Goal: Transaction & Acquisition: Purchase product/service

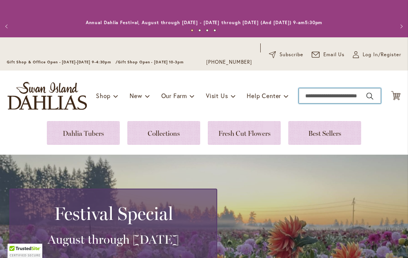
click at [327, 96] on input "Search" at bounding box center [340, 95] width 82 height 15
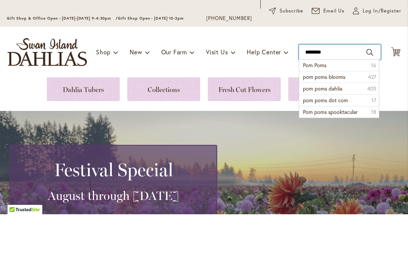
type input "********"
click at [369, 90] on button "Search" at bounding box center [369, 96] width 7 height 12
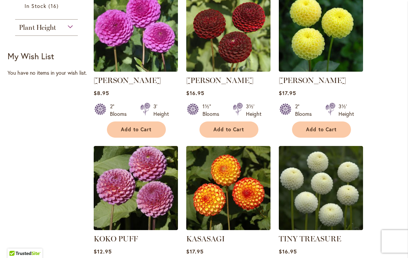
scroll to position [326, 0]
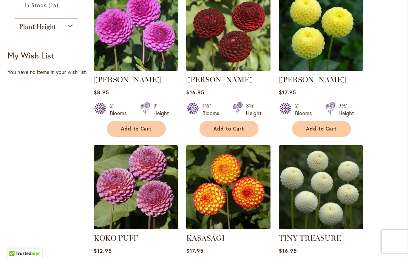
click at [322, 190] on img at bounding box center [321, 187] width 84 height 84
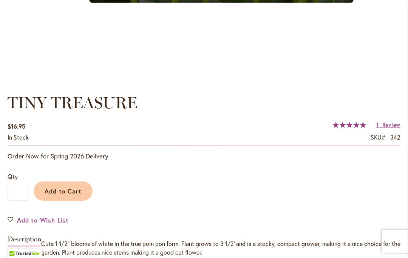
scroll to position [473, 0]
click at [69, 192] on span "Add to Cart" at bounding box center [63, 191] width 37 height 8
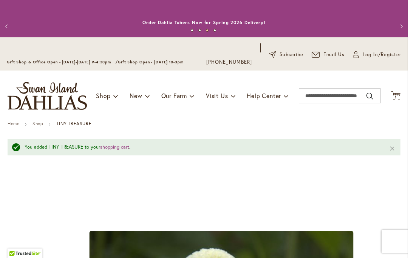
scroll to position [0, 0]
click at [315, 98] on input "Search" at bounding box center [340, 95] width 82 height 15
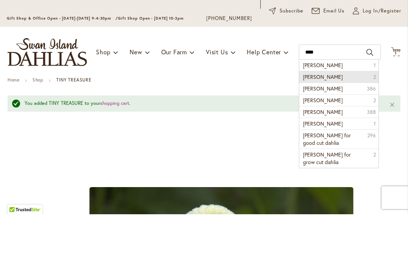
click at [346, 115] on li "steve meggos 2" at bounding box center [338, 121] width 79 height 12
type input "**********"
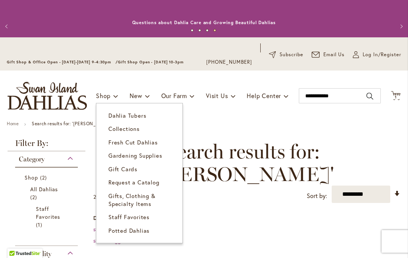
click at [134, 118] on span "Dahlia Tubers" at bounding box center [127, 116] width 38 height 8
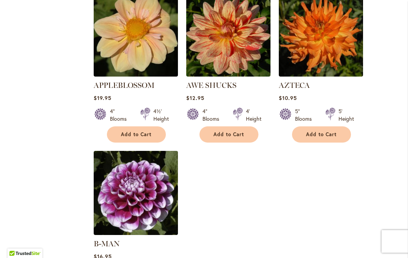
scroll to position [845, 0]
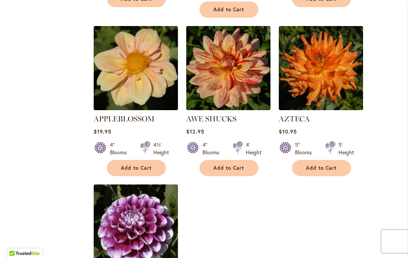
click at [145, 165] on span "Add to Cart" at bounding box center [136, 168] width 31 height 6
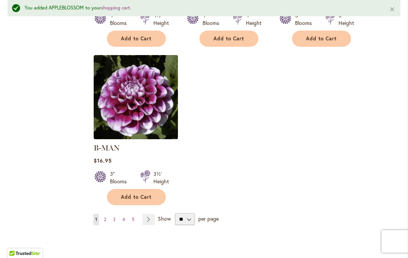
scroll to position [1026, 0]
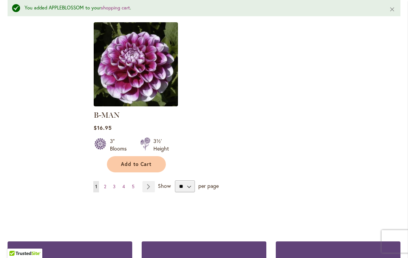
click at [107, 181] on link "Page 2" at bounding box center [105, 186] width 6 height 11
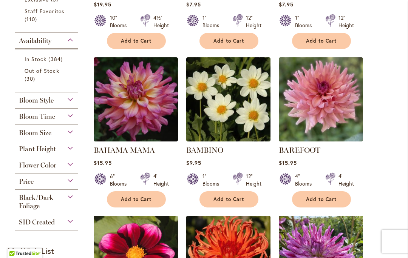
scroll to position [327, 0]
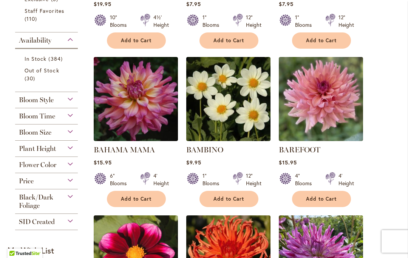
click at [240, 200] on span "Add to Cart" at bounding box center [228, 199] width 31 height 6
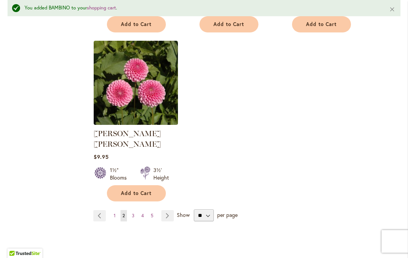
scroll to position [998, 0]
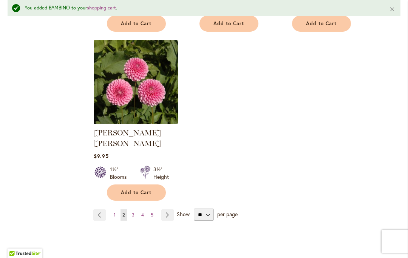
click at [136, 210] on link "Page 3" at bounding box center [133, 215] width 6 height 11
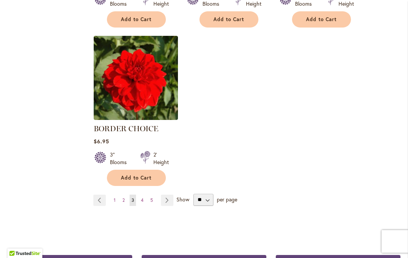
scroll to position [991, 0]
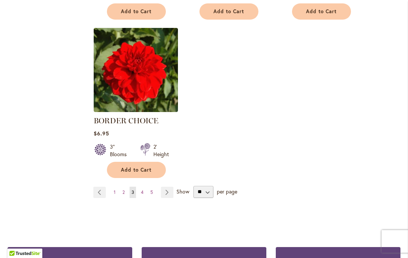
click at [145, 192] on link "Page 4" at bounding box center [142, 192] width 6 height 11
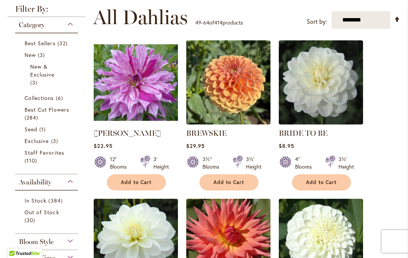
scroll to position [186, 0]
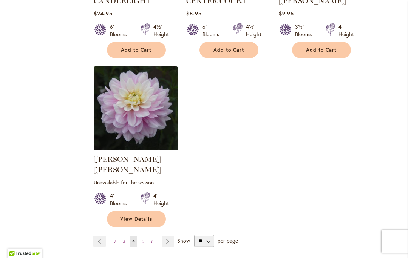
scroll to position [966, 0]
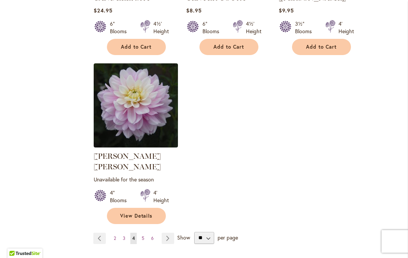
click at [143, 236] on span "5" at bounding box center [143, 239] width 3 height 6
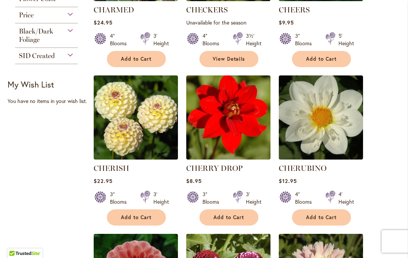
scroll to position [309, 0]
click at [323, 212] on button "Add to Cart" at bounding box center [321, 218] width 59 height 16
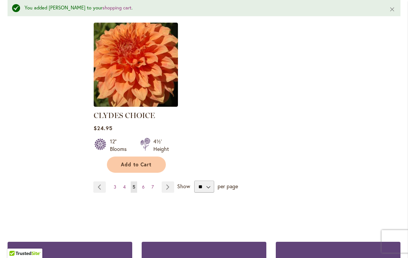
scroll to position [1037, 0]
click at [140, 182] on link "Page 6" at bounding box center [143, 187] width 6 height 11
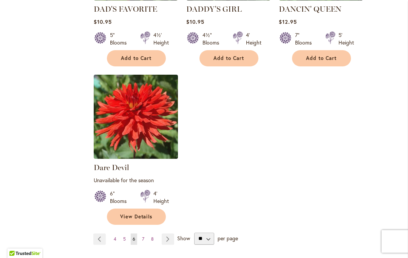
scroll to position [983, 0]
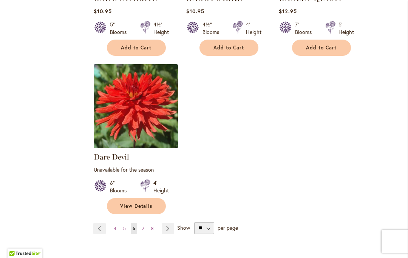
click at [143, 226] on span "7" at bounding box center [143, 229] width 2 height 6
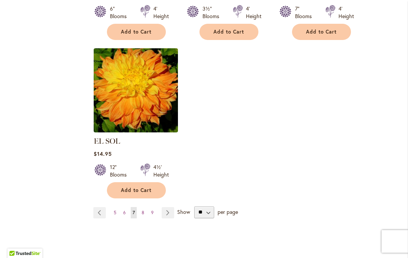
scroll to position [982, 0]
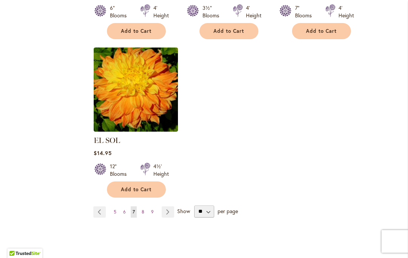
click at [142, 209] on span "8" at bounding box center [143, 212] width 3 height 6
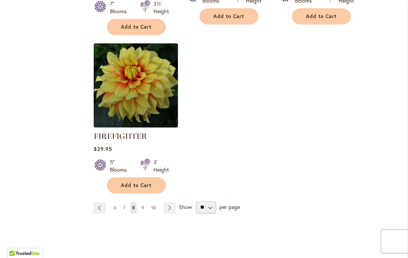
scroll to position [1012, 0]
click at [145, 209] on link "Page 9" at bounding box center [143, 207] width 6 height 11
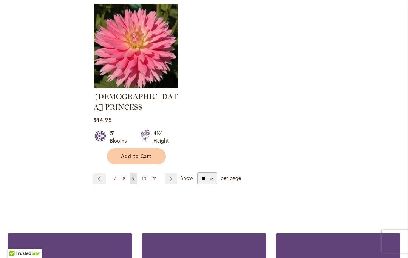
scroll to position [1087, 0]
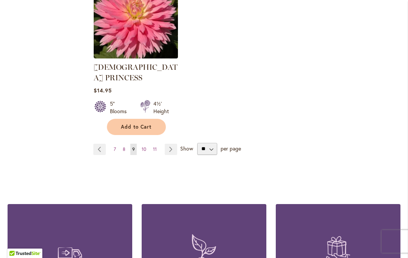
click at [145, 146] on span "10" at bounding box center [144, 149] width 5 height 6
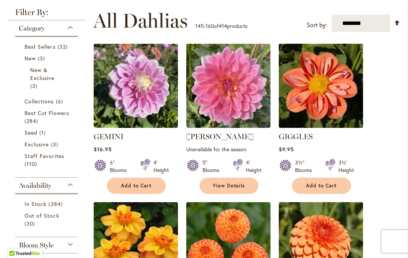
scroll to position [182, 0]
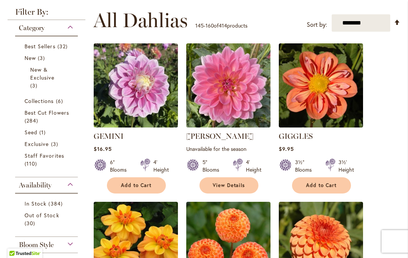
click at [322, 94] on img at bounding box center [321, 85] width 84 height 84
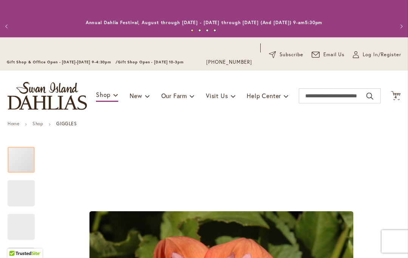
scroll to position [18, 0]
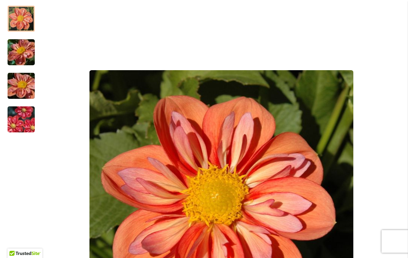
scroll to position [139, 0]
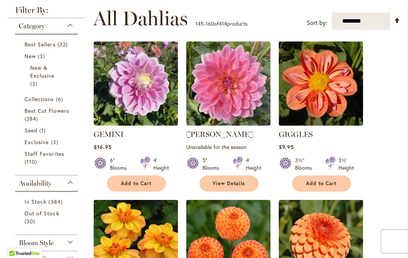
scroll to position [185, 0]
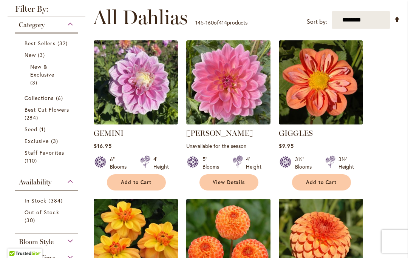
click at [333, 182] on span "Add to Cart" at bounding box center [321, 182] width 31 height 6
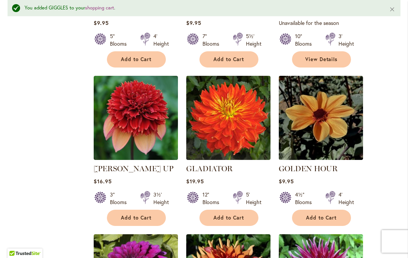
scroll to position [672, 0]
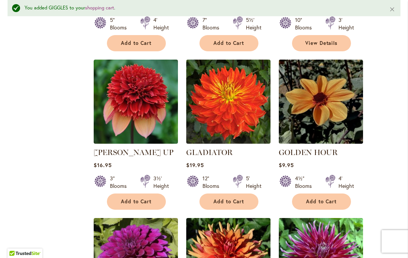
click at [330, 89] on img at bounding box center [321, 102] width 84 height 84
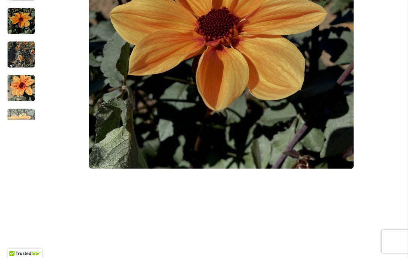
scroll to position [307, 0]
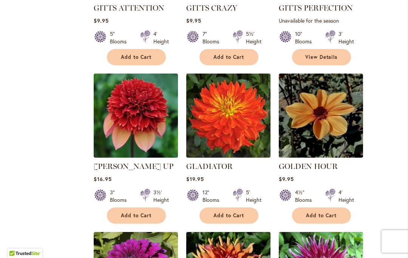
scroll to position [638, 0]
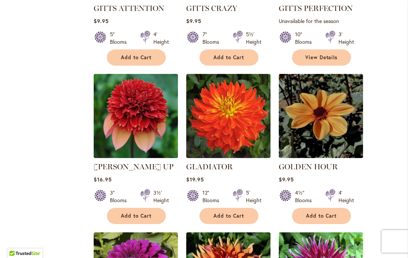
click at [334, 213] on span "Add to Cart" at bounding box center [321, 216] width 31 height 6
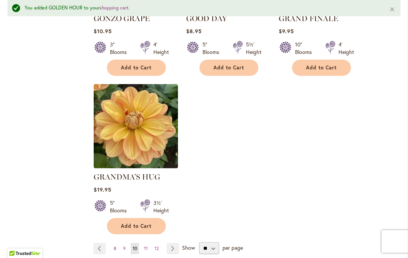
scroll to position [965, 0]
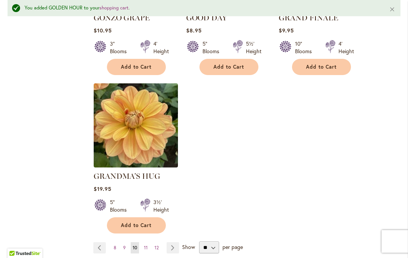
click at [146, 245] on span "11" at bounding box center [146, 248] width 4 height 6
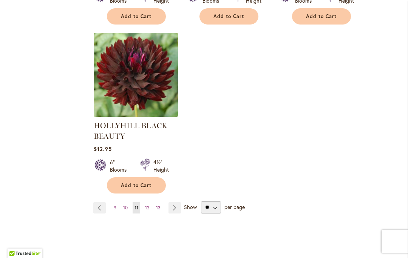
scroll to position [1017, 0]
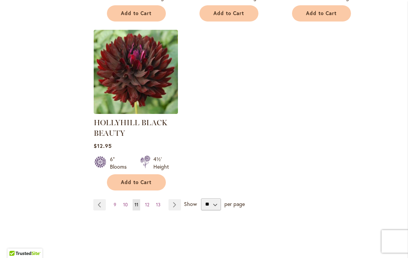
click at [147, 206] on span "12" at bounding box center [147, 205] width 4 height 6
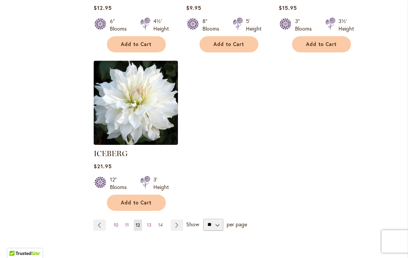
scroll to position [969, 0]
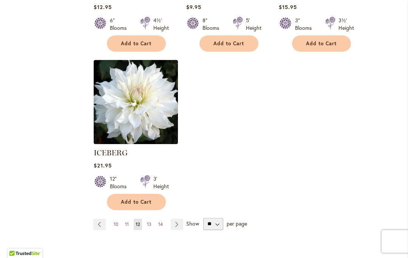
click at [151, 222] on span "13" at bounding box center [149, 225] width 5 height 6
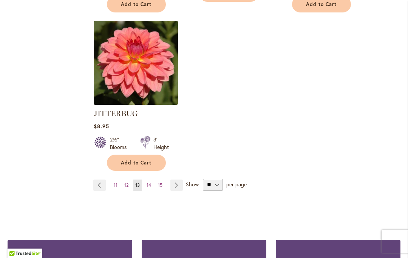
scroll to position [1029, 0]
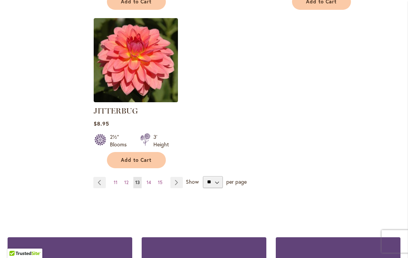
click at [152, 177] on link "Page 14" at bounding box center [149, 182] width 8 height 11
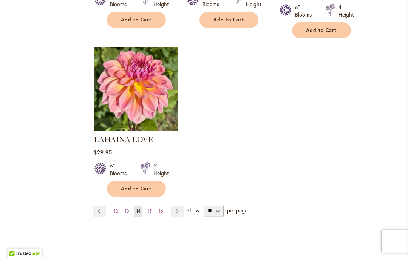
scroll to position [983, 0]
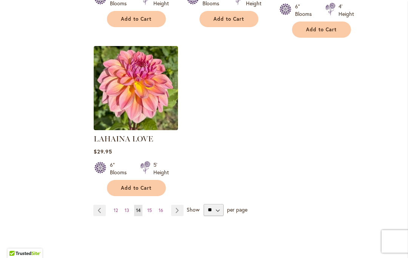
click at [151, 208] on span "15" at bounding box center [149, 211] width 5 height 6
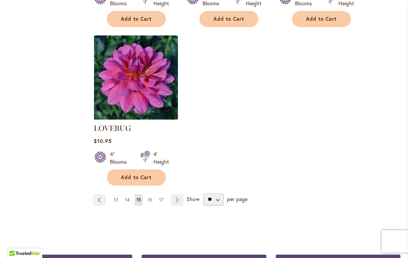
scroll to position [1026, 0]
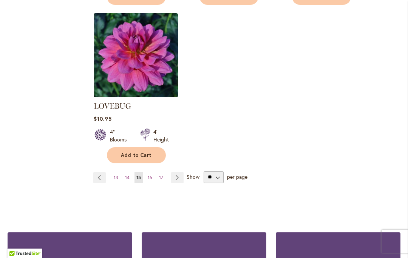
click at [153, 172] on link "Page 16" at bounding box center [150, 177] width 8 height 11
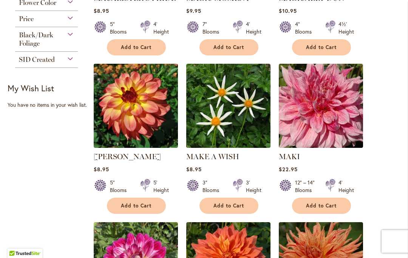
scroll to position [491, 0]
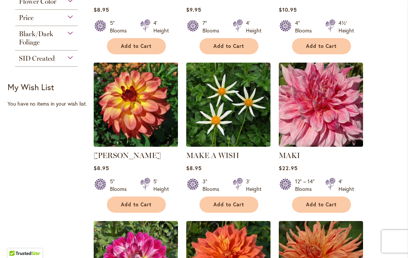
click at [238, 202] on span "Add to Cart" at bounding box center [228, 205] width 31 height 6
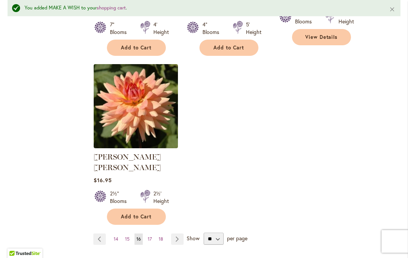
scroll to position [996, 0]
click at [151, 236] on span "17" at bounding box center [150, 239] width 4 height 6
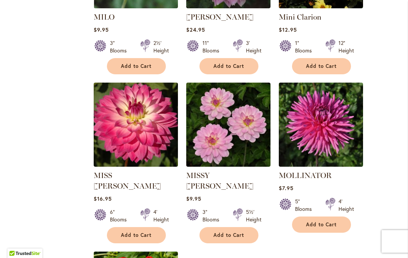
scroll to position [783, 0]
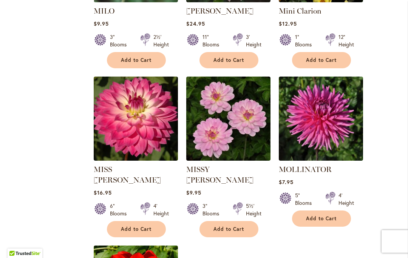
click at [250, 129] on img at bounding box center [228, 119] width 84 height 84
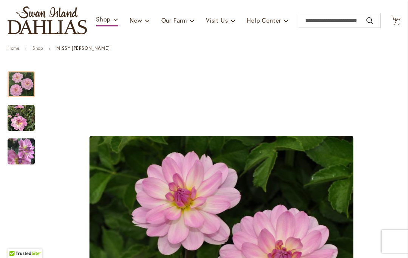
scroll to position [61, 0]
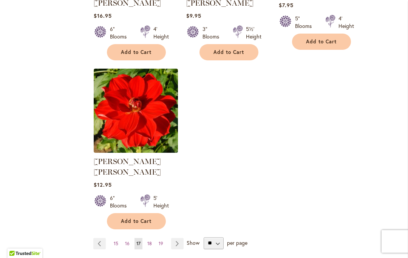
scroll to position [961, 0]
click at [153, 238] on link "Page 18" at bounding box center [149, 243] width 8 height 11
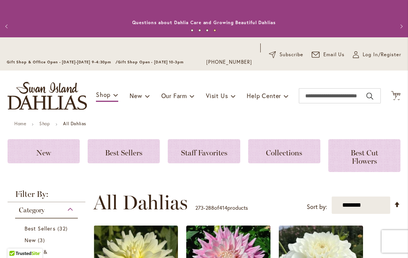
click at [398, 98] on span "7 7 items" at bounding box center [396, 98] width 8 height 4
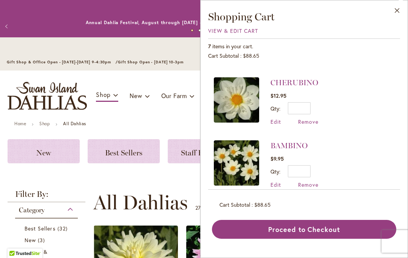
scroll to position [182, 0]
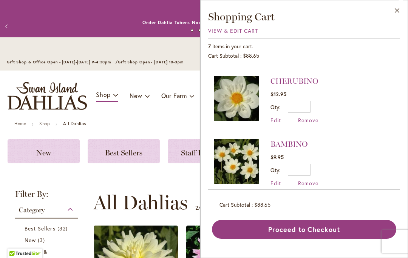
click at [236, 157] on img at bounding box center [236, 161] width 45 height 45
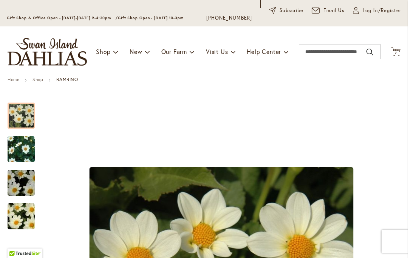
scroll to position [43, 0]
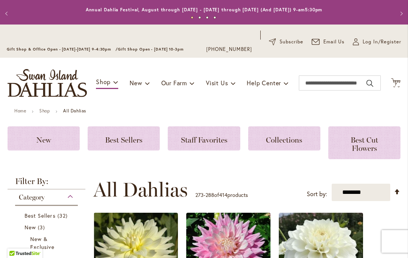
scroll to position [15, 0]
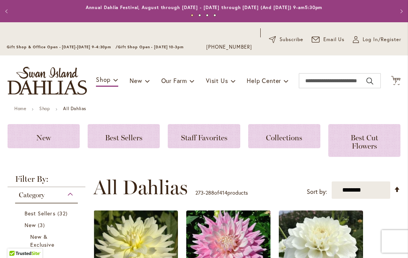
click at [399, 83] on icon "Cart .cls-1 { fill: #231f20; }" at bounding box center [395, 80] width 9 height 9
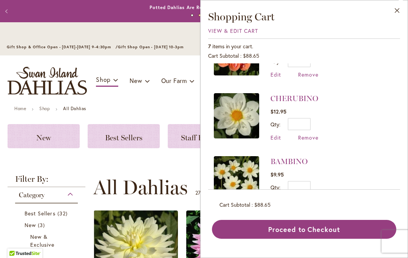
scroll to position [174, 0]
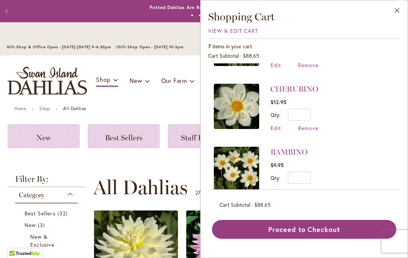
click at [312, 189] on span "Remove" at bounding box center [308, 191] width 20 height 7
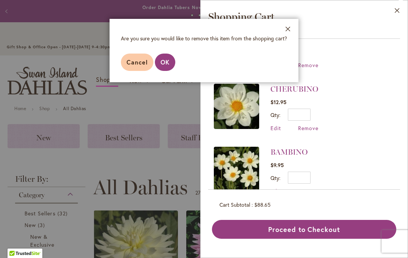
click at [167, 64] on span "OK" at bounding box center [164, 62] width 9 height 8
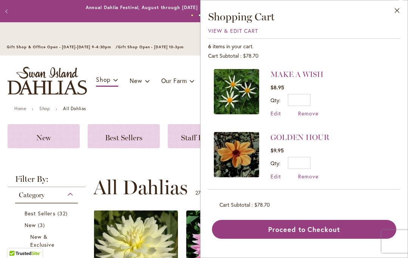
click at [240, 32] on span "View & Edit Cart" at bounding box center [233, 30] width 50 height 7
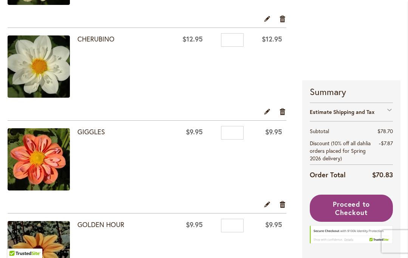
scroll to position [339, 0]
click at [366, 211] on span "Proceed to Checkout" at bounding box center [351, 208] width 37 height 17
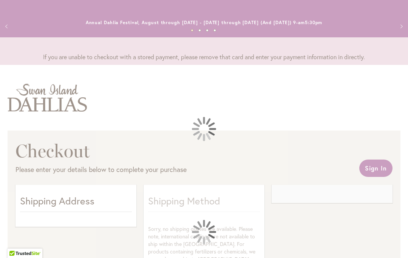
select select "**"
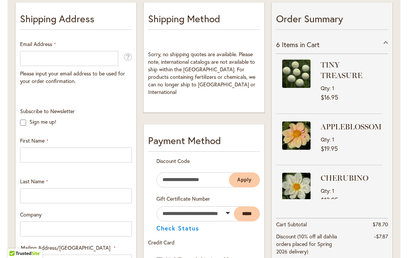
scroll to position [183, 0]
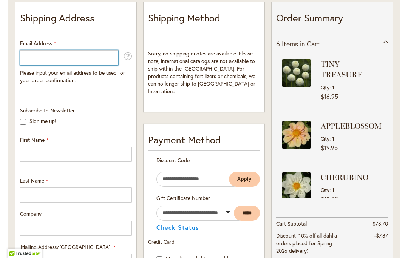
click at [73, 64] on input "Email Address" at bounding box center [69, 57] width 98 height 15
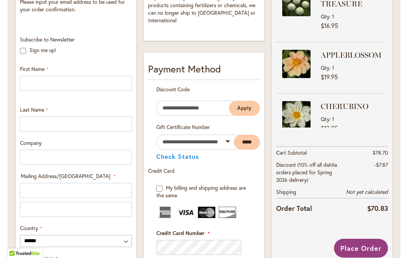
scroll to position [253, 0]
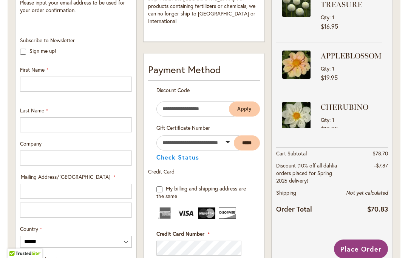
type input "**********"
click at [24, 56] on div "Subscribe to Newsletter Sign me up!" at bounding box center [75, 48] width 117 height 22
click at [29, 49] on label "Sign me up!" at bounding box center [42, 50] width 27 height 7
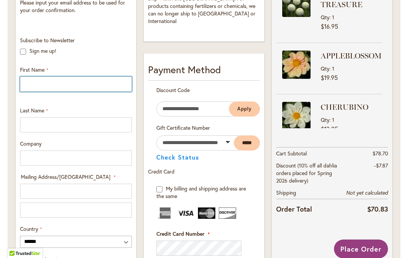
click at [76, 81] on input "First Name" at bounding box center [76, 84] width 112 height 15
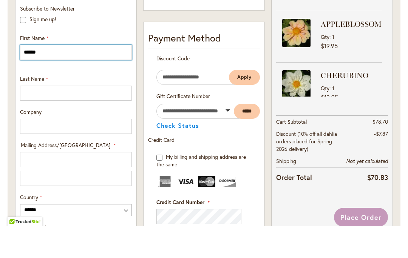
type input "******"
click at [66, 117] on input "Last Name" at bounding box center [76, 124] width 112 height 15
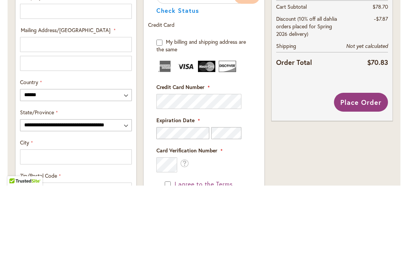
scroll to position [325, 0]
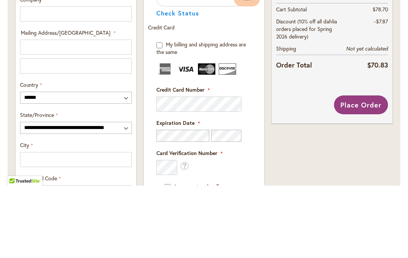
type input "*****"
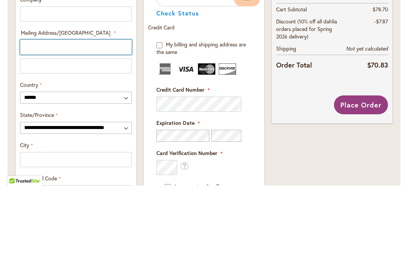
click at [99, 112] on input "Mailing Address/PO BOX: Line 1" at bounding box center [76, 119] width 112 height 15
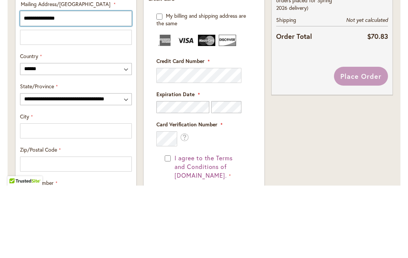
scroll to position [351, 0]
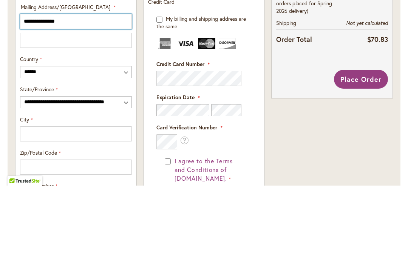
type input "**********"
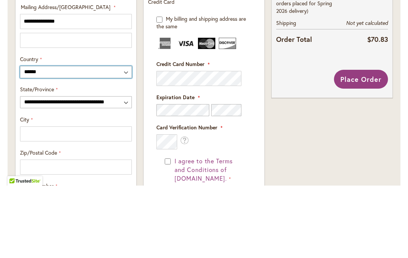
click at [98, 139] on select "**********" at bounding box center [76, 145] width 112 height 12
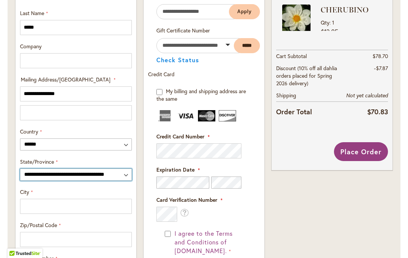
click at [86, 174] on select "**********" at bounding box center [76, 175] width 112 height 12
select select "**"
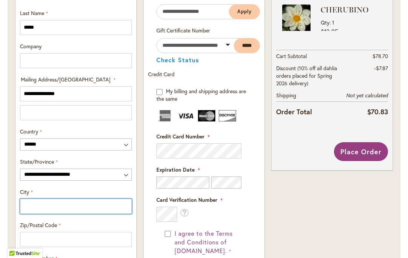
click at [100, 207] on input "City" at bounding box center [76, 206] width 112 height 15
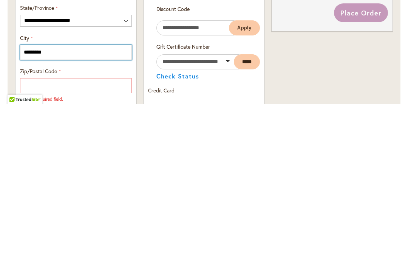
type input "*********"
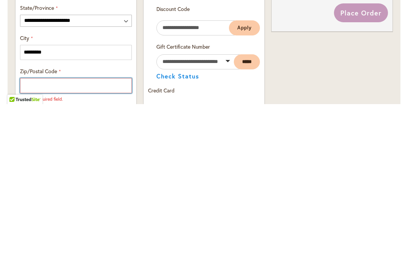
click at [103, 232] on input "Zip/Postal Code" at bounding box center [76, 239] width 112 height 15
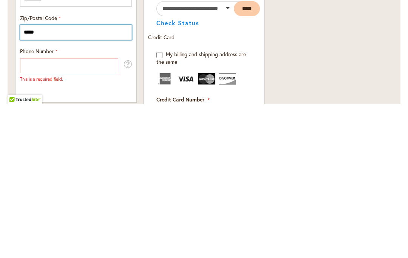
scroll to position [404, 0]
type input "*****"
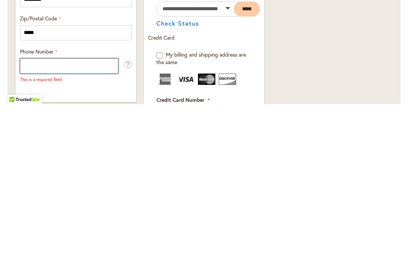
click at [90, 213] on input "Phone Number" at bounding box center [69, 220] width 98 height 15
type input "**********"
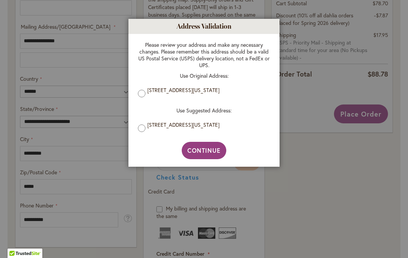
click at [213, 151] on span "Continue" at bounding box center [204, 150] width 34 height 8
type input "*********"
type input "**********"
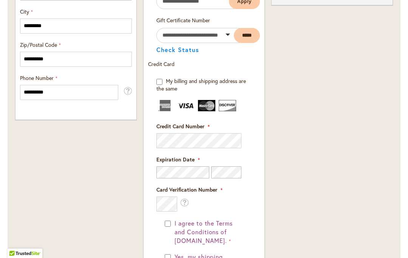
scroll to position [543, 0]
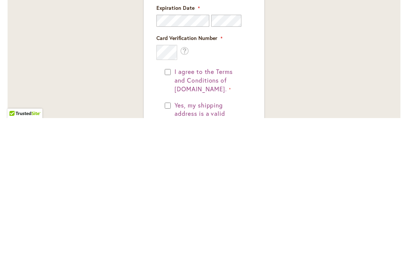
click at [173, 208] on button "I agree to the Terms and Conditions of dahlias.com." at bounding box center [208, 221] width 71 height 26
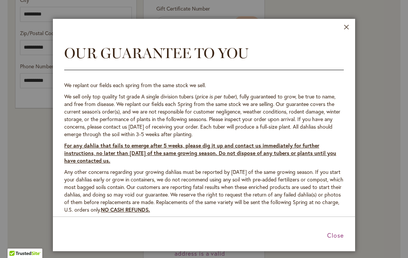
click at [345, 31] on button "Close" at bounding box center [347, 29] width 6 height 9
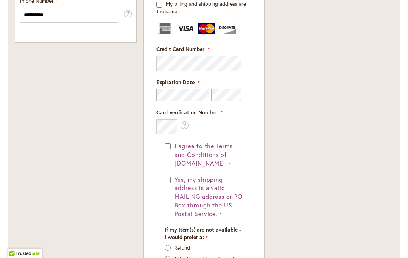
scroll to position [609, 0]
click at [173, 177] on button "Yes, my shipping address is a valid MAILING address or PO Box through the US Po…" at bounding box center [208, 196] width 71 height 43
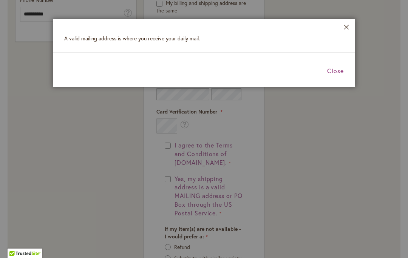
click at [349, 30] on button "Close" at bounding box center [347, 29] width 6 height 9
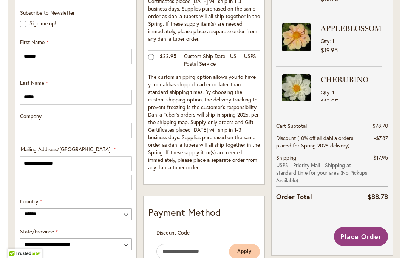
scroll to position [318, 0]
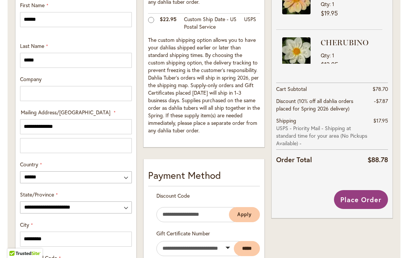
click at [371, 200] on span "Place Order" at bounding box center [360, 199] width 41 height 9
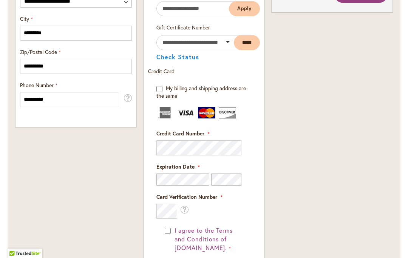
scroll to position [497, 0]
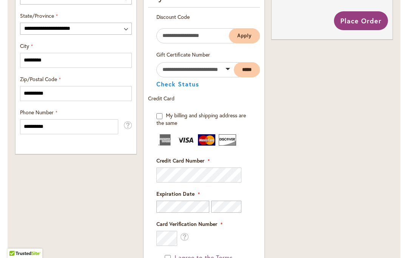
click at [365, 25] on button "Place Order" at bounding box center [361, 20] width 54 height 19
